Goal: Task Accomplishment & Management: Manage account settings

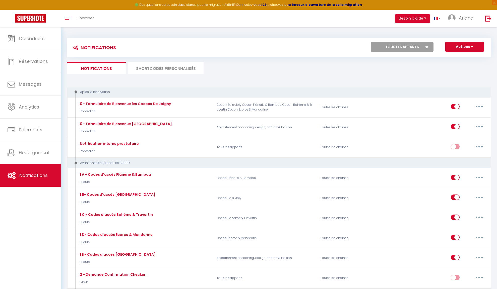
select select
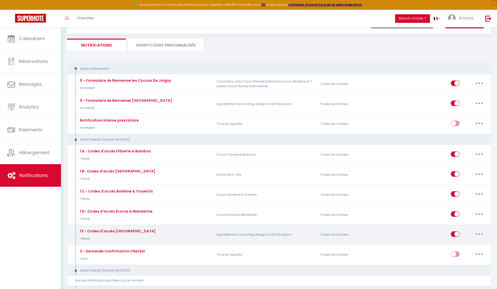
click at [475, 232] on button "button" at bounding box center [479, 234] width 14 height 8
click at [471, 241] on link "Editer" at bounding box center [465, 245] width 37 height 9
type input "1 E - Codes d'accès [GEOGRAPHIC_DATA]"
select select "1 Heure"
select select
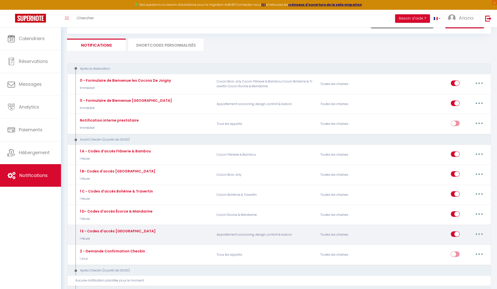
checkbox input "true"
checkbox input "false"
radio input "true"
type input "VOTRE RESERVATION - Instructions d'Accès & Informations pour vous [GUEST:NAME]!!"
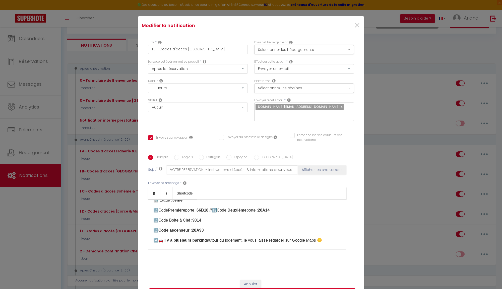
scroll to position [49, 0]
